Goal: Task Accomplishment & Management: Use online tool/utility

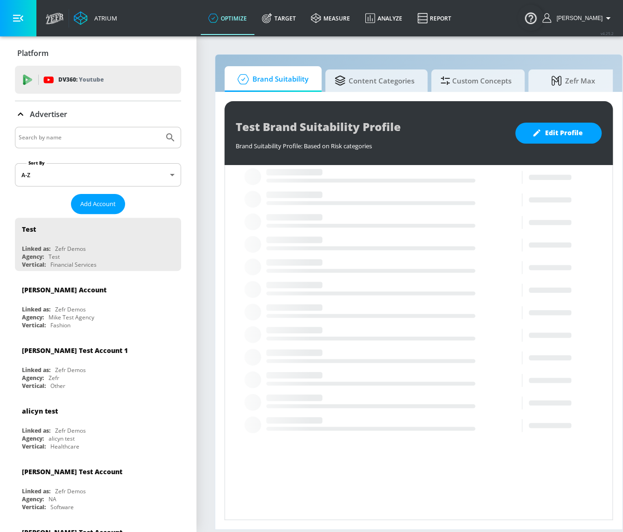
click at [100, 136] on input "Search by name" at bounding box center [89, 138] width 141 height 12
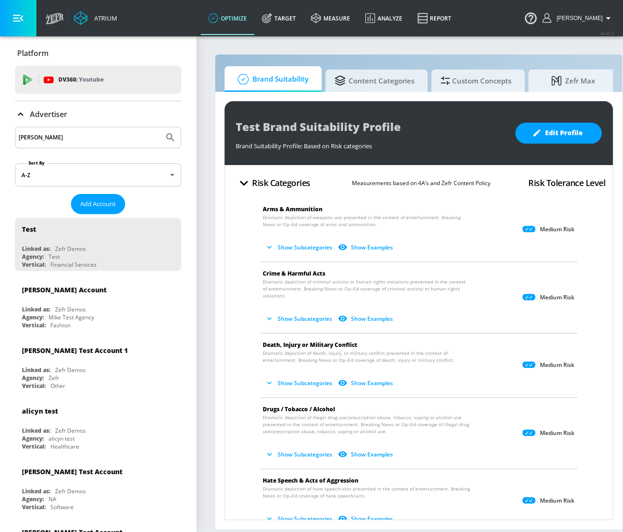
type input "[PERSON_NAME]"
click at [160, 127] on button "Submit Search" at bounding box center [170, 137] width 21 height 21
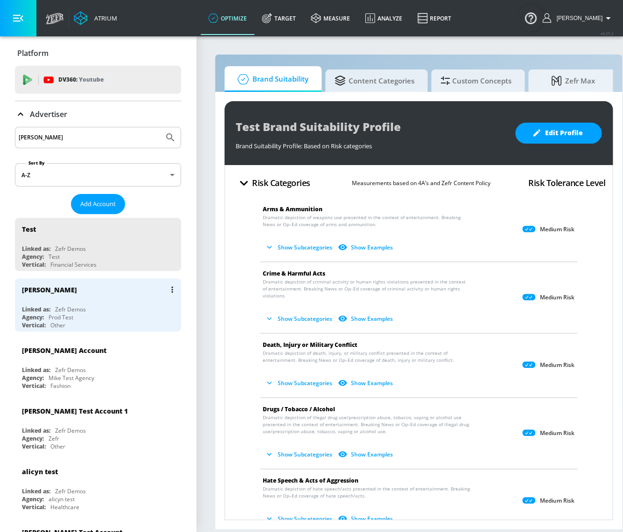
click at [84, 289] on div "Justin N" at bounding box center [100, 290] width 157 height 22
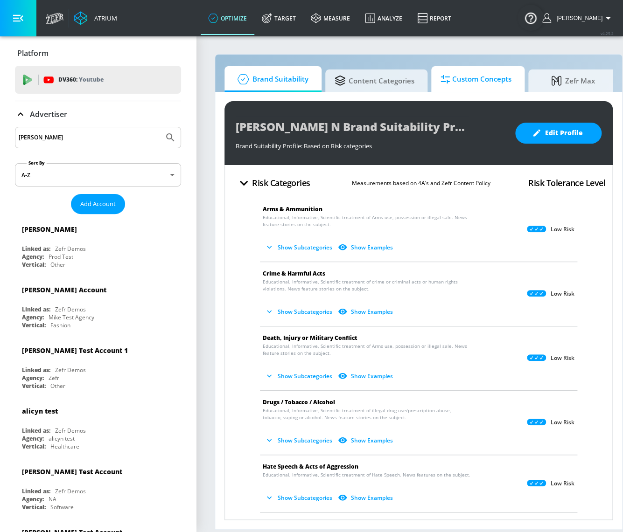
click at [475, 80] on span "Custom Concepts" at bounding box center [475, 79] width 71 height 22
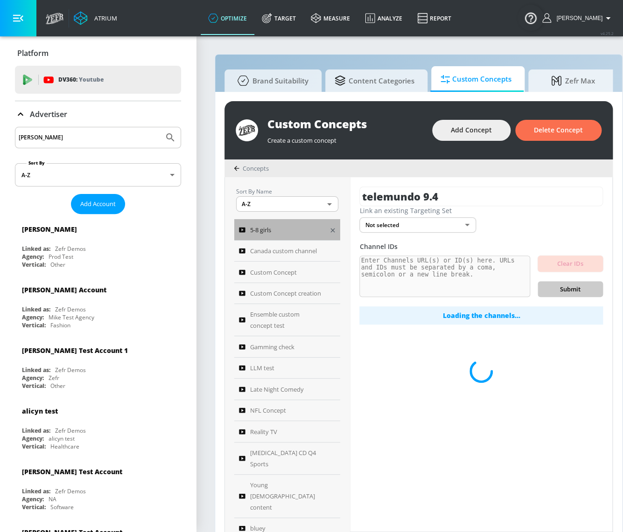
click at [289, 234] on link "5-8 girls" at bounding box center [287, 229] width 106 height 21
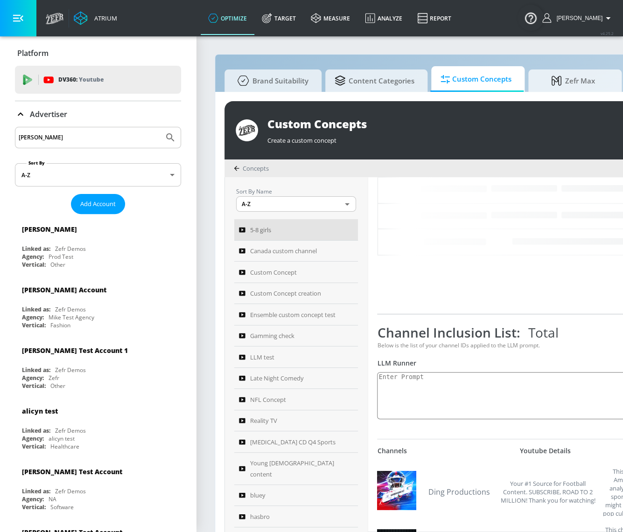
type textarea "kids content: This should be content that is for kids and be a socially accepta…"
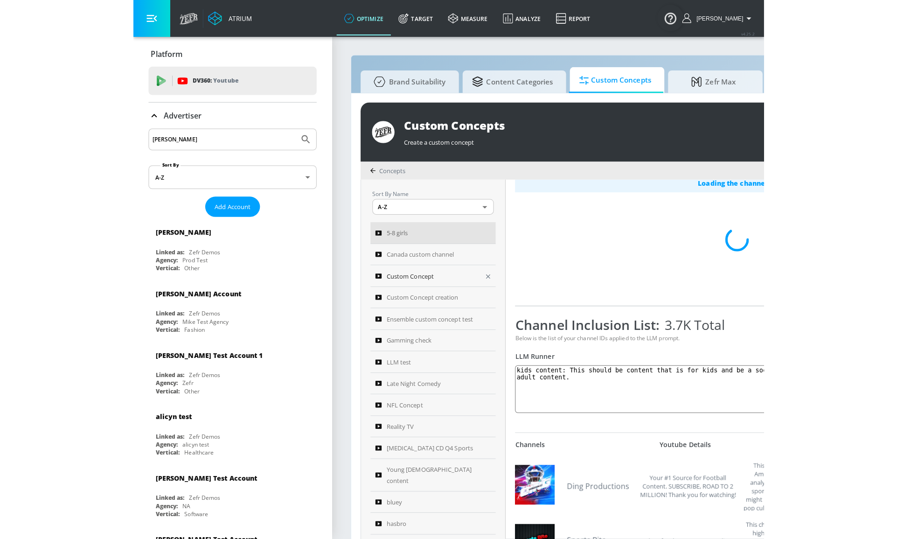
scroll to position [157, 0]
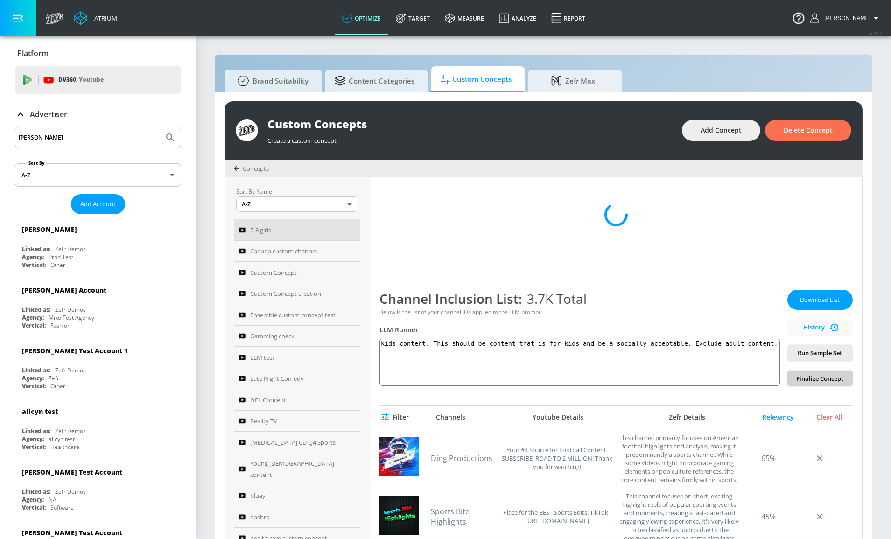
click at [628, 376] on span "Finalize Concept" at bounding box center [819, 378] width 50 height 11
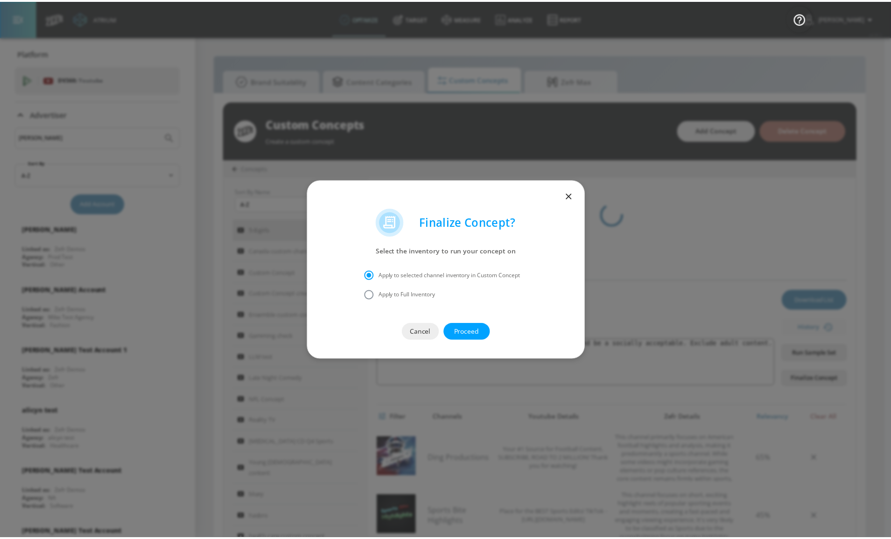
scroll to position [36, 0]
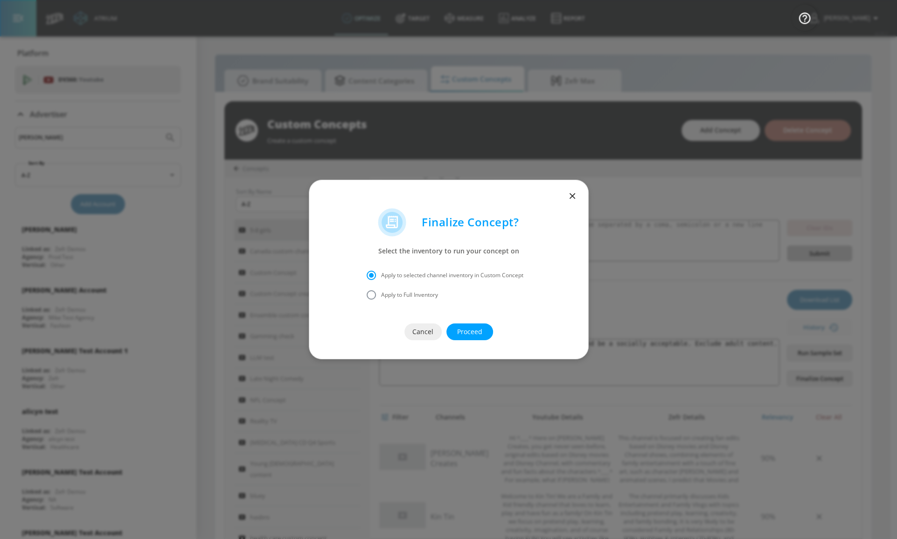
click at [571, 197] on icon "button" at bounding box center [572, 196] width 6 height 6
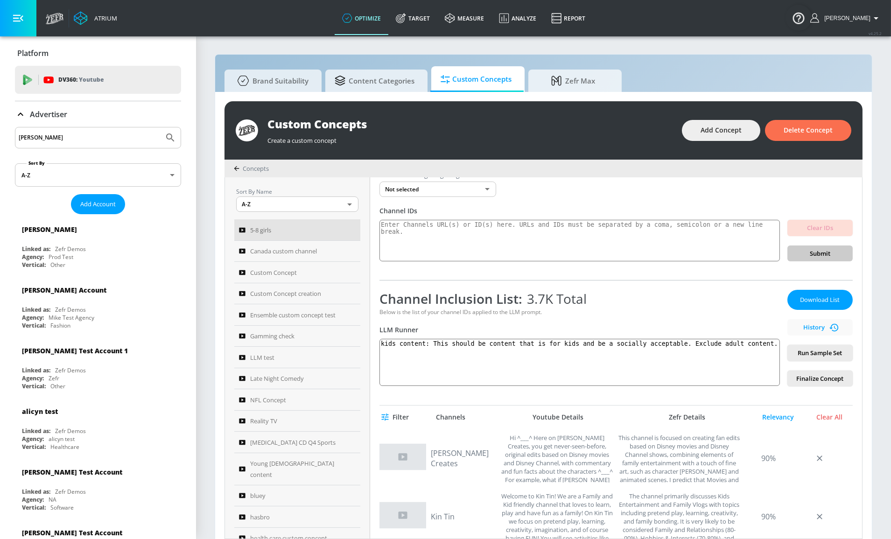
click at [396, 266] on div "5-8 girls Link an existing Targeting Set Not selected none ​ Channel IDs Clear …" at bounding box center [616, 357] width 492 height 361
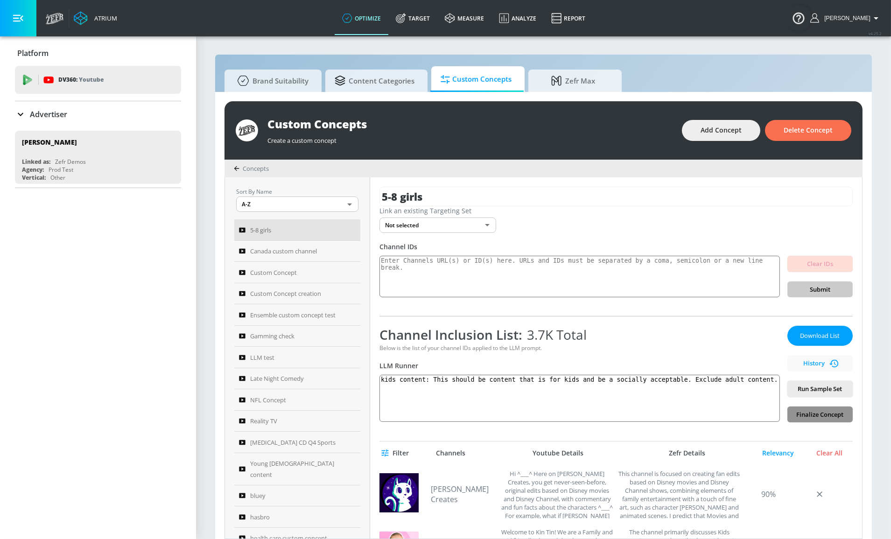
click at [802, 414] on span "Finalize Concept" at bounding box center [819, 414] width 50 height 11
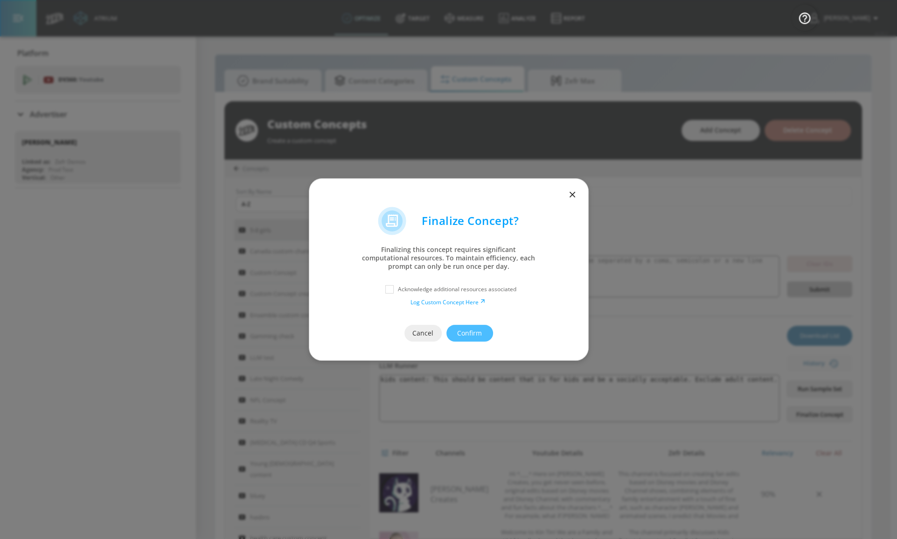
click at [530, 284] on div "Acknowledge additional resources associated" at bounding box center [449, 289] width 242 height 17
click at [570, 196] on icon "button" at bounding box center [572, 194] width 10 height 10
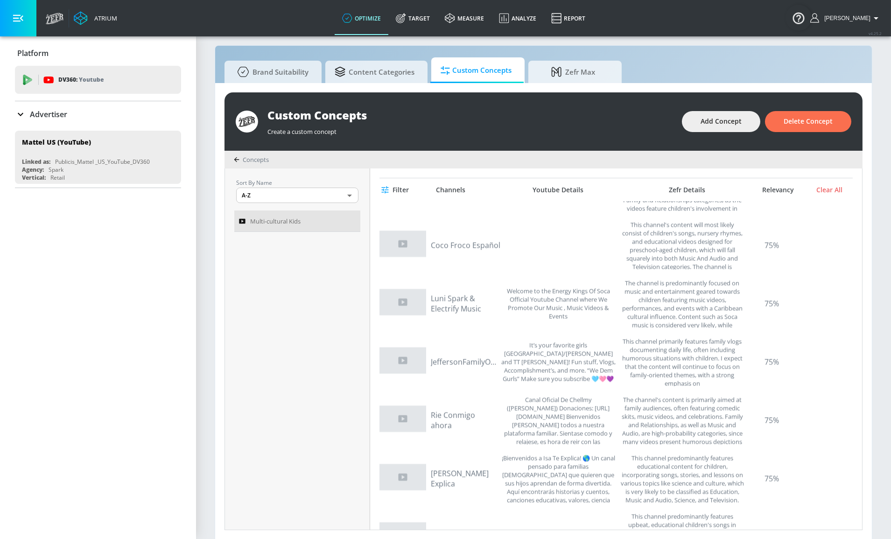
scroll to position [5480, 0]
